Goal: Go to known website: Access a specific website the user already knows

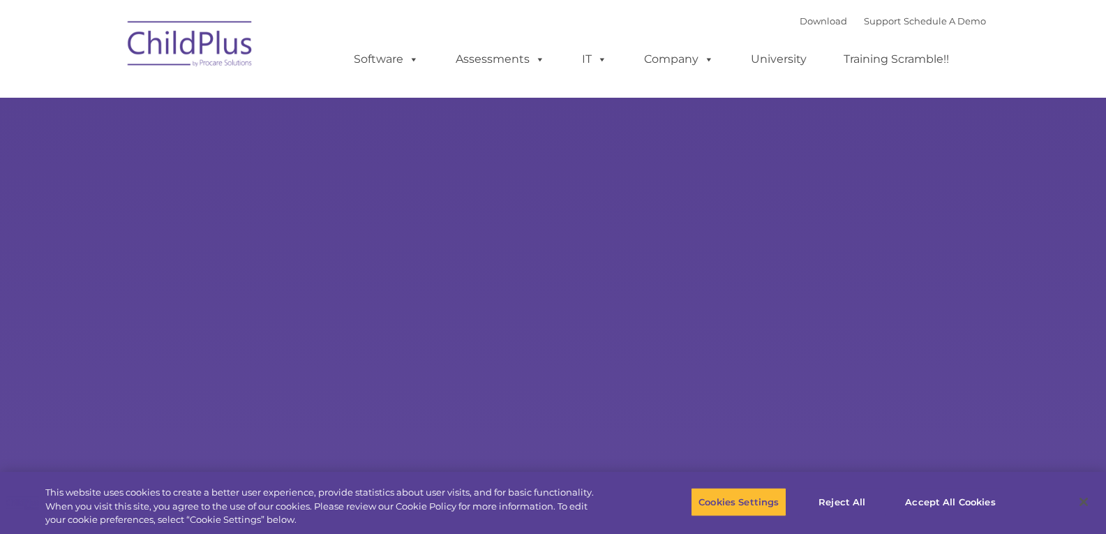
select select "MEDIUM"
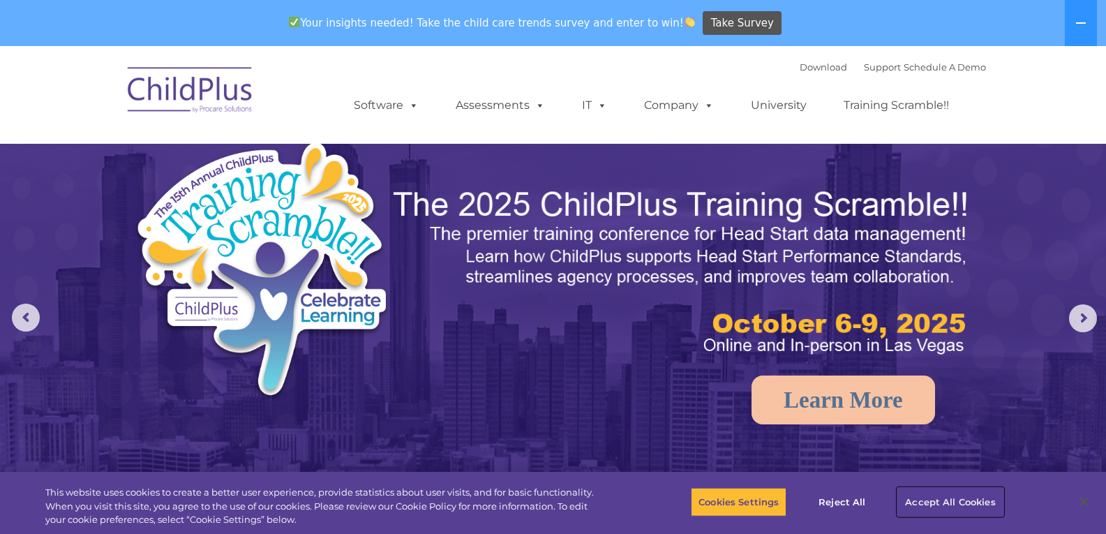
click at [956, 496] on button "Accept All Cookies" at bounding box center [949, 501] width 105 height 29
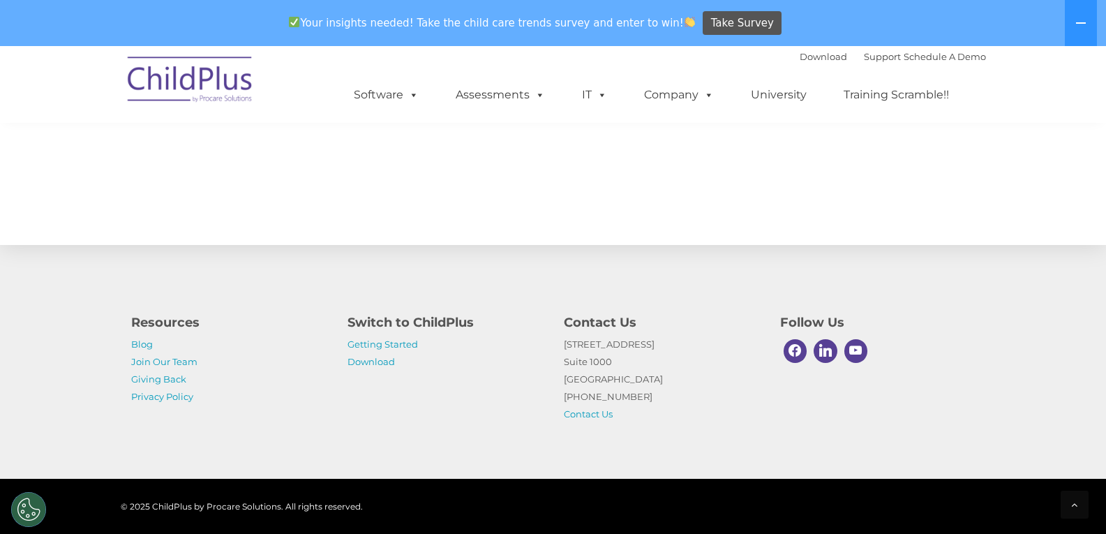
scroll to position [1537, 0]
